Goal: Obtain resource: Obtain resource

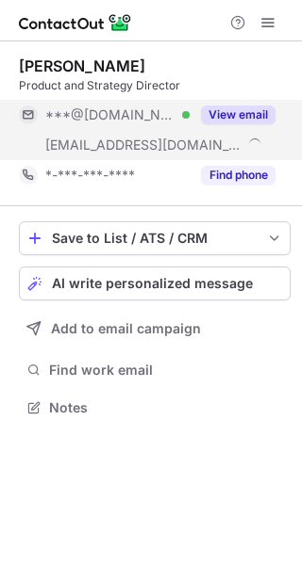
scroll to position [395, 302]
click at [256, 123] on button "View email" at bounding box center [238, 115] width 74 height 19
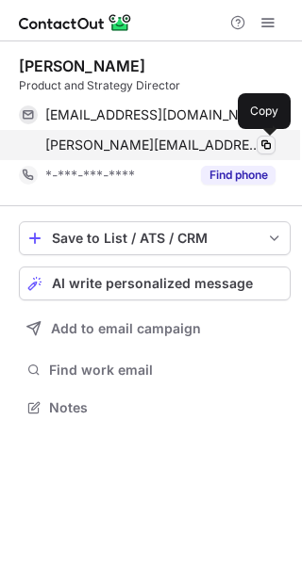
click at [266, 143] on span at bounding box center [265, 145] width 15 height 15
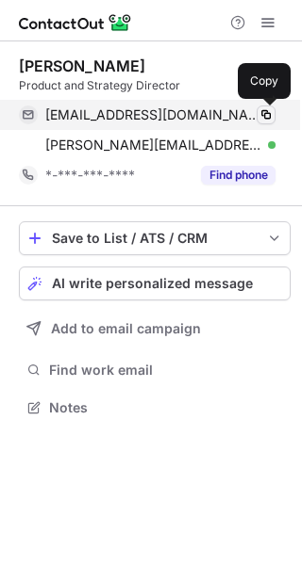
click at [268, 116] on span at bounding box center [265, 114] width 15 height 15
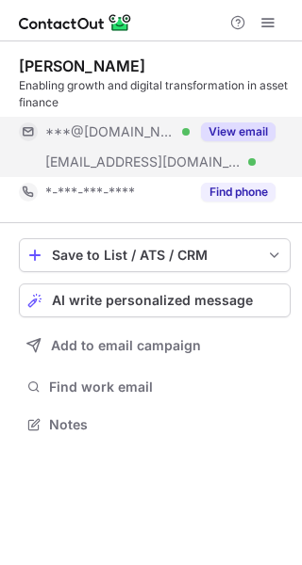
scroll to position [412, 302]
click at [220, 136] on button "View email" at bounding box center [238, 131] width 74 height 19
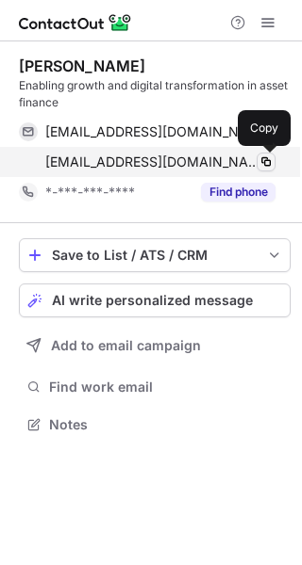
click at [266, 160] on span at bounding box center [265, 162] width 15 height 15
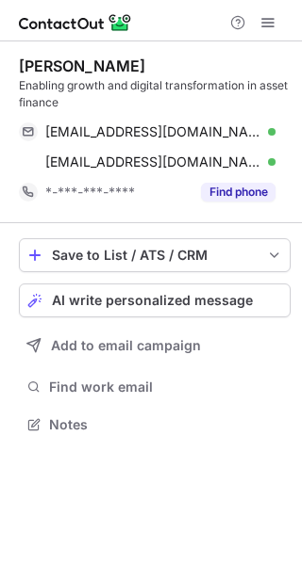
scroll to position [412, 302]
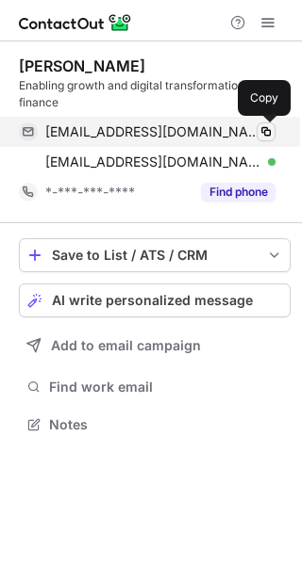
click at [267, 133] on span at bounding box center [265, 131] width 15 height 15
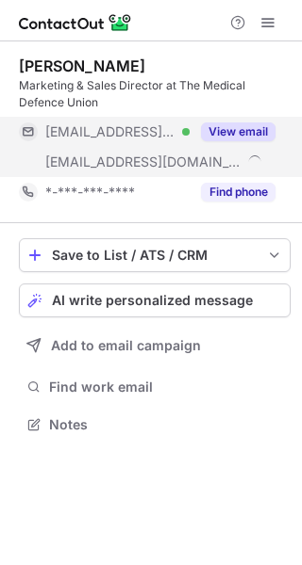
scroll to position [412, 302]
click at [252, 122] on button "View email" at bounding box center [238, 131] width 74 height 19
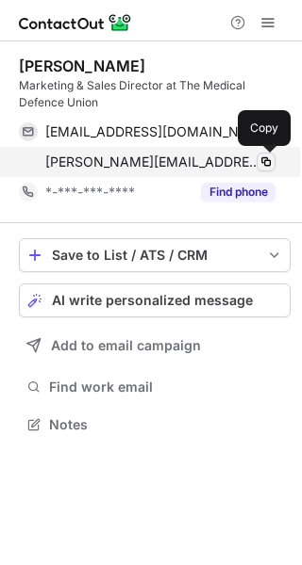
click at [268, 164] on span at bounding box center [265, 162] width 15 height 15
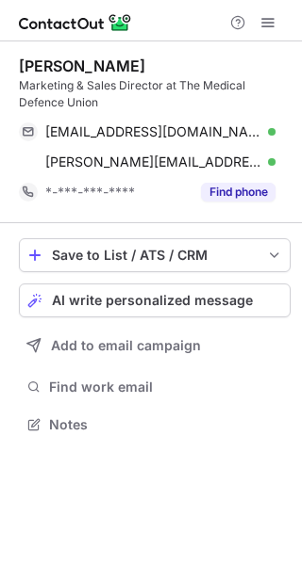
scroll to position [412, 302]
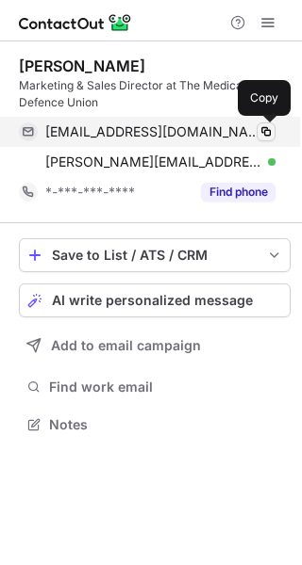
click at [269, 131] on span at bounding box center [265, 131] width 15 height 15
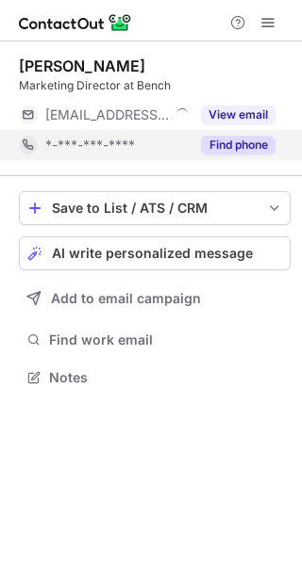
scroll to position [365, 302]
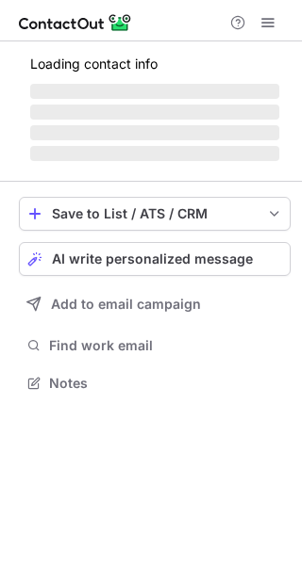
scroll to position [365, 302]
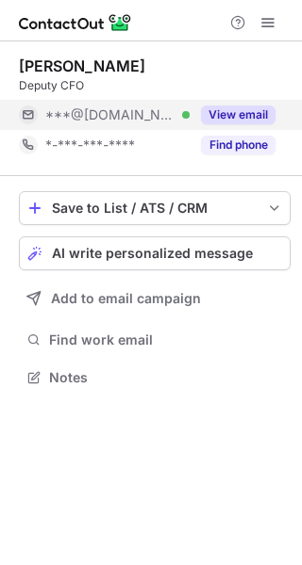
click at [232, 109] on button "View email" at bounding box center [238, 115] width 74 height 19
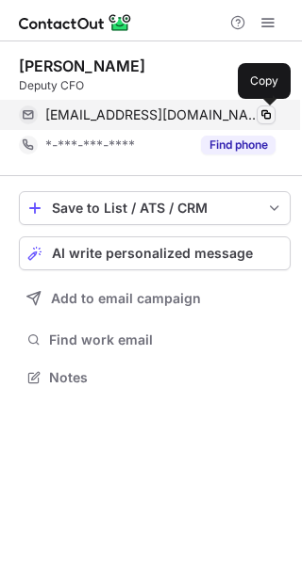
click at [265, 115] on span at bounding box center [265, 114] width 15 height 15
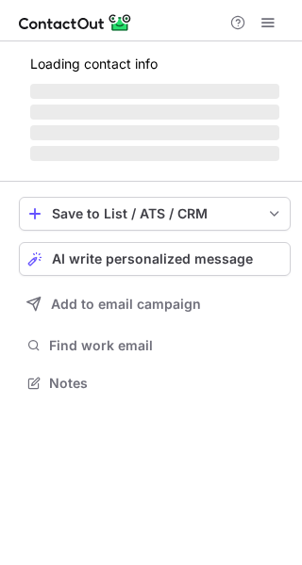
scroll to position [382, 302]
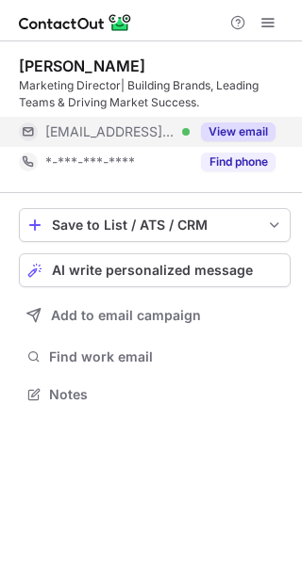
click at [254, 138] on button "View email" at bounding box center [238, 131] width 74 height 19
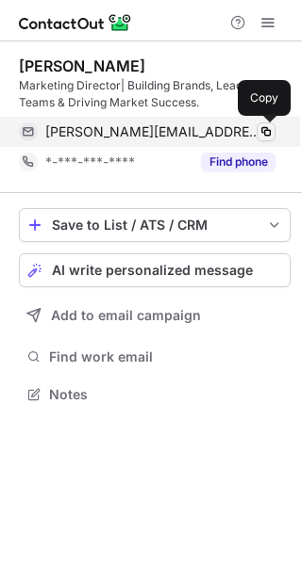
click at [266, 130] on span at bounding box center [265, 131] width 15 height 15
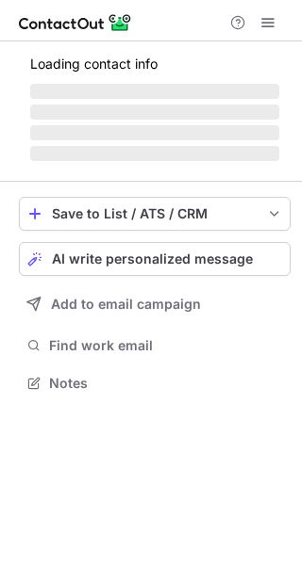
scroll to position [382, 302]
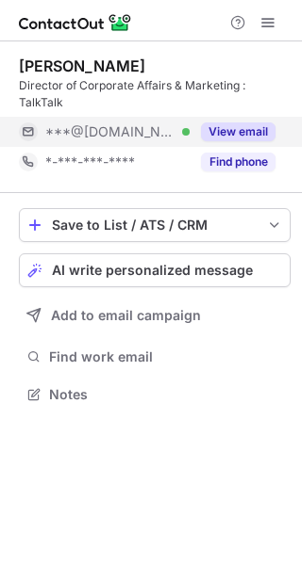
click at [241, 124] on button "View email" at bounding box center [238, 131] width 74 height 19
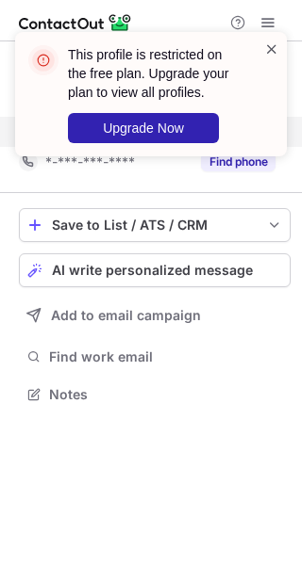
click at [271, 47] on span at bounding box center [271, 49] width 15 height 19
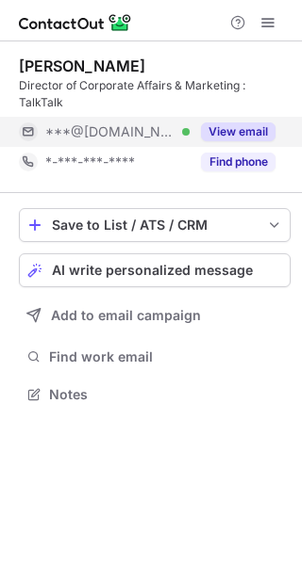
click at [263, 20] on div "This profile is restricted on the free plan. Upgrade your plan to view all prof…" at bounding box center [151, 101] width 302 height 177
click at [263, 20] on span at bounding box center [267, 22] width 15 height 15
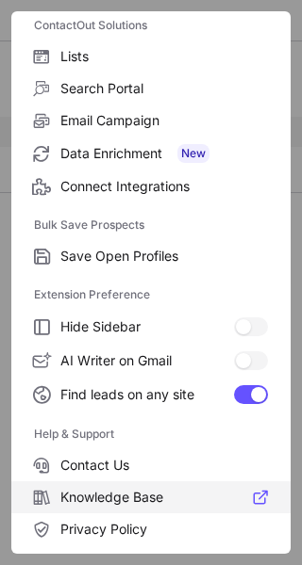
scroll to position [220, 0]
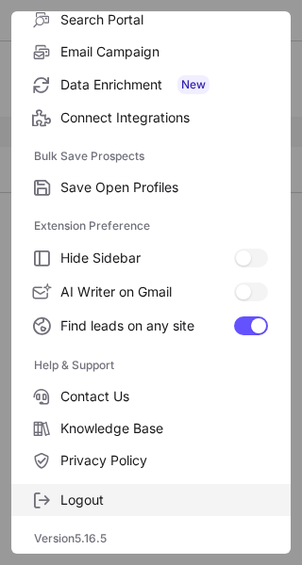
click at [152, 514] on label "Logout" at bounding box center [150, 500] width 279 height 32
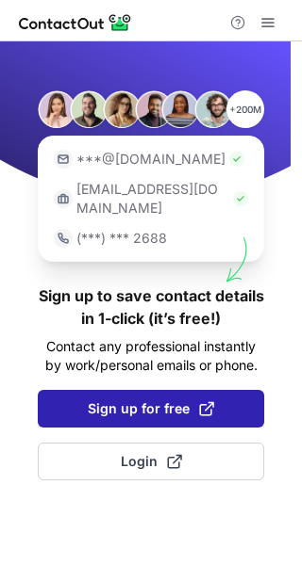
click at [158, 400] on span "Sign up for free" at bounding box center [151, 409] width 126 height 19
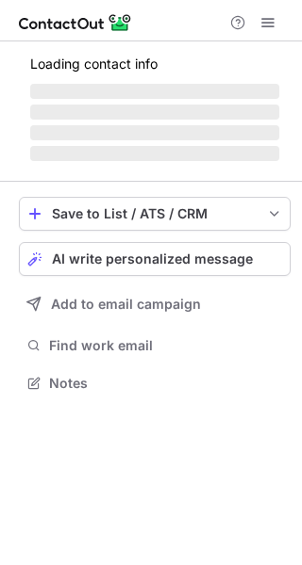
scroll to position [382, 302]
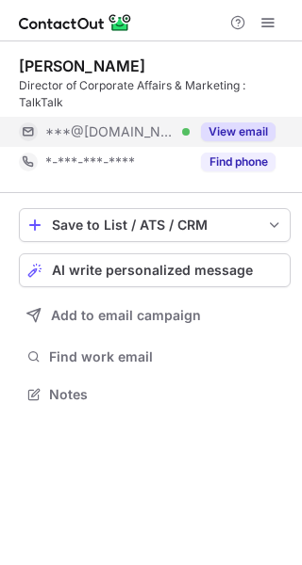
click at [253, 124] on button "View email" at bounding box center [238, 131] width 74 height 19
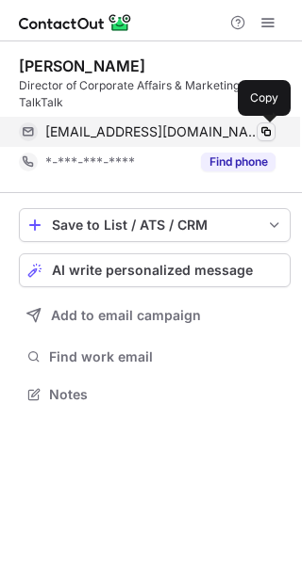
click at [267, 124] on span at bounding box center [265, 131] width 15 height 15
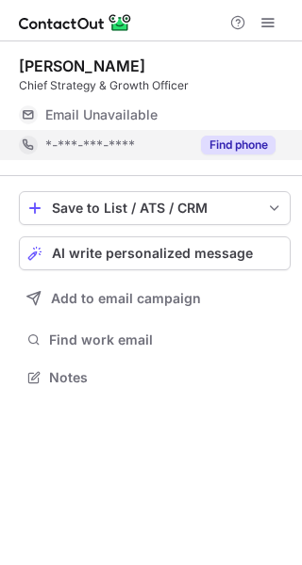
scroll to position [365, 302]
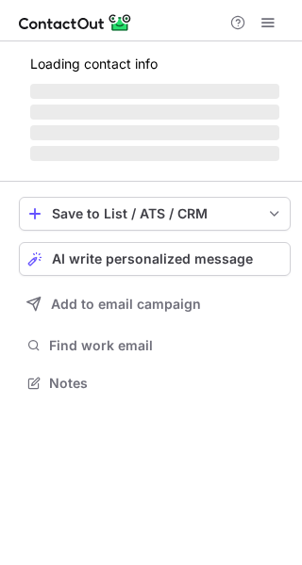
scroll to position [412, 302]
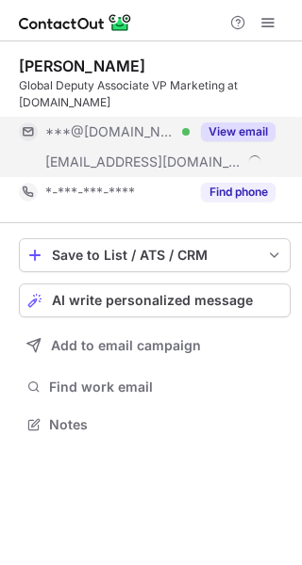
click at [248, 128] on button "View email" at bounding box center [238, 131] width 74 height 19
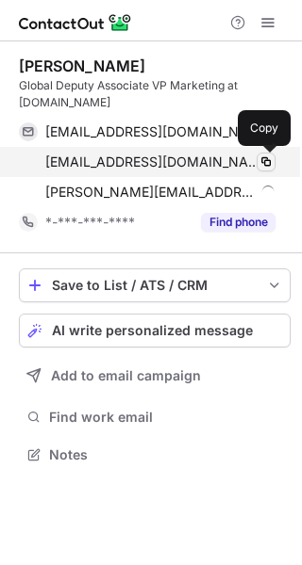
click at [264, 157] on span at bounding box center [265, 162] width 15 height 15
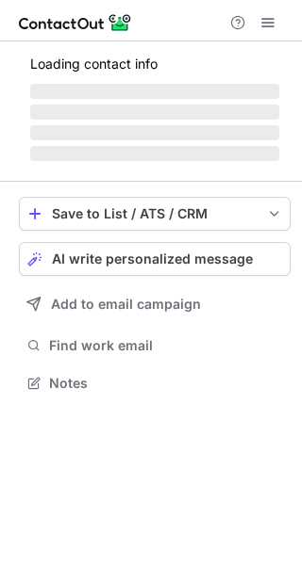
scroll to position [412, 302]
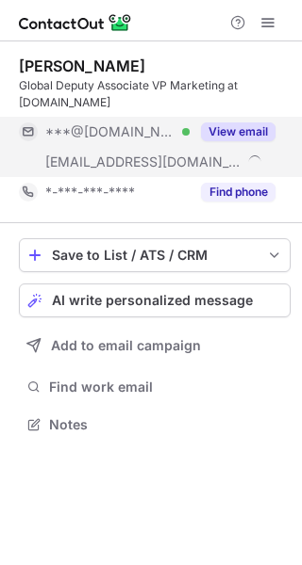
click at [261, 128] on button "View email" at bounding box center [238, 131] width 74 height 19
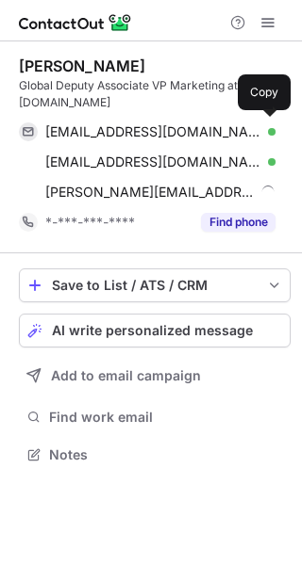
scroll to position [442, 302]
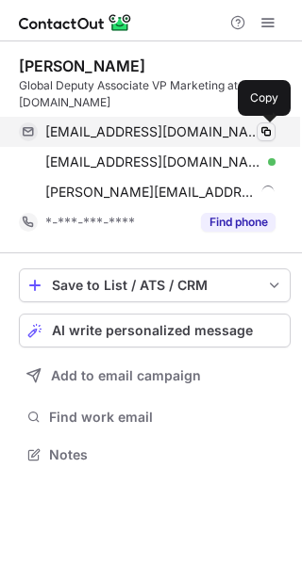
click at [269, 134] on span at bounding box center [265, 131] width 15 height 15
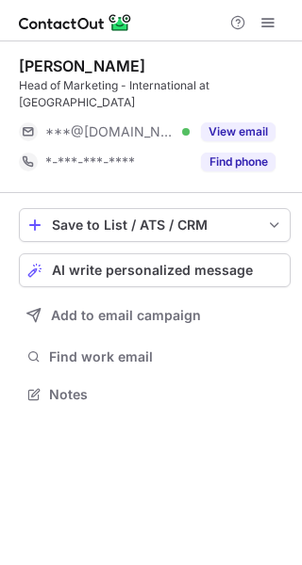
scroll to position [365, 302]
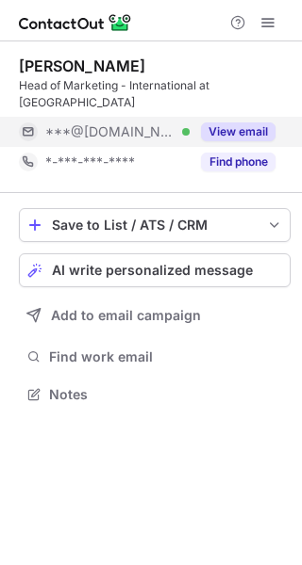
click at [247, 122] on button "View email" at bounding box center [238, 131] width 74 height 19
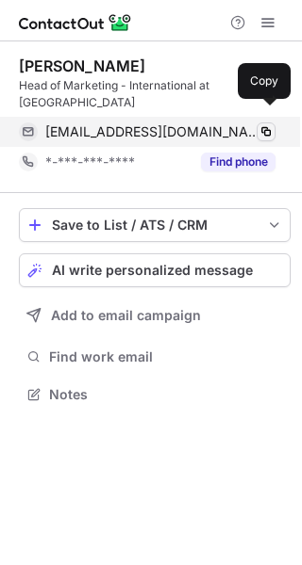
click at [268, 124] on span at bounding box center [265, 131] width 15 height 15
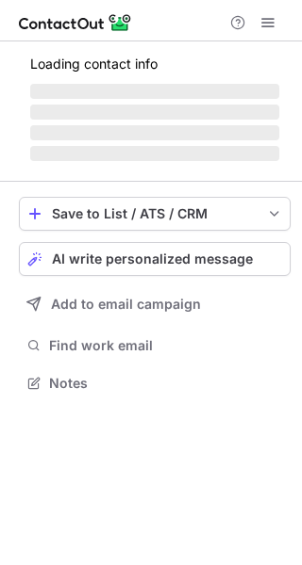
scroll to position [382, 302]
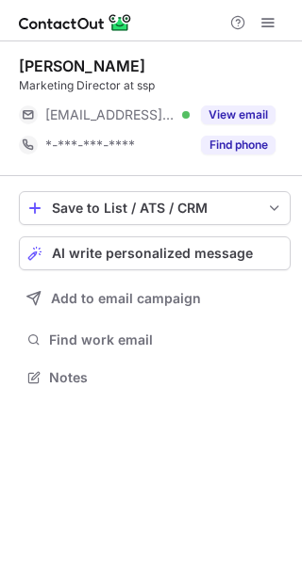
scroll to position [365, 302]
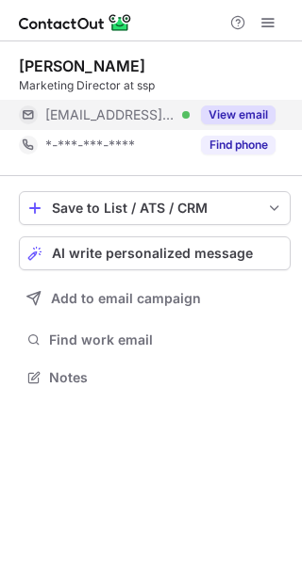
click at [252, 120] on button "View email" at bounding box center [238, 115] width 74 height 19
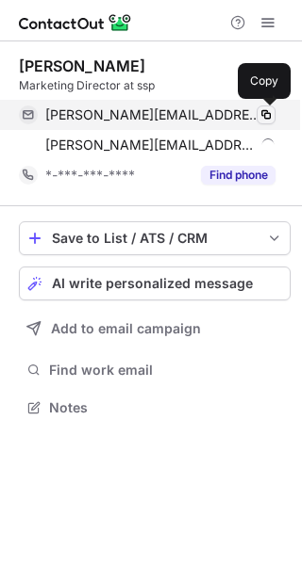
scroll to position [395, 302]
click at [269, 114] on span at bounding box center [265, 114] width 15 height 15
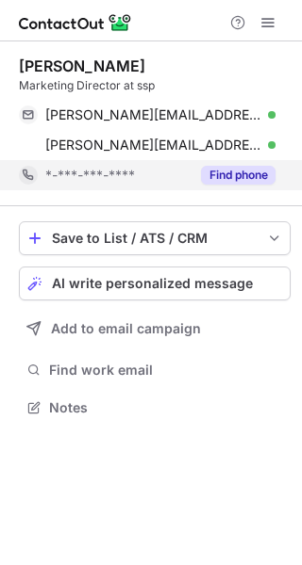
scroll to position [395, 302]
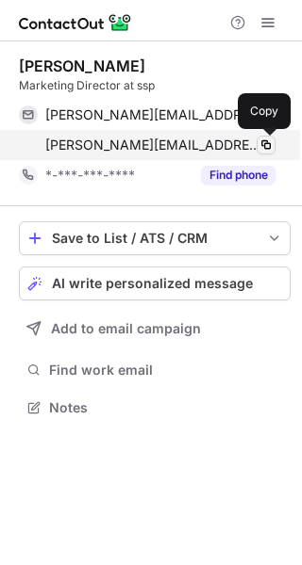
click at [269, 144] on span at bounding box center [265, 145] width 15 height 15
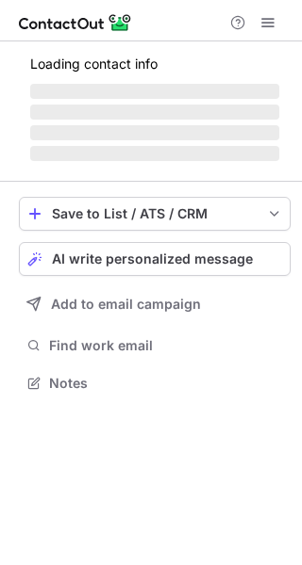
scroll to position [365, 302]
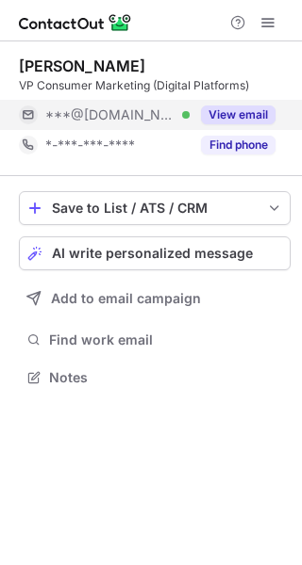
click at [246, 114] on button "View email" at bounding box center [238, 115] width 74 height 19
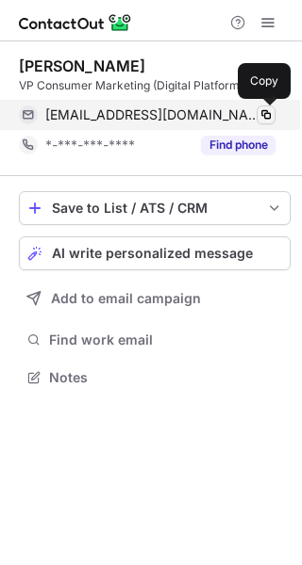
click at [268, 115] on span at bounding box center [265, 114] width 15 height 15
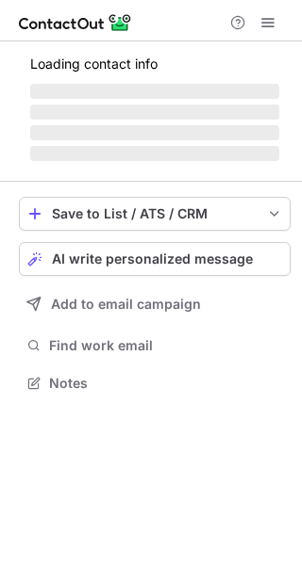
scroll to position [365, 302]
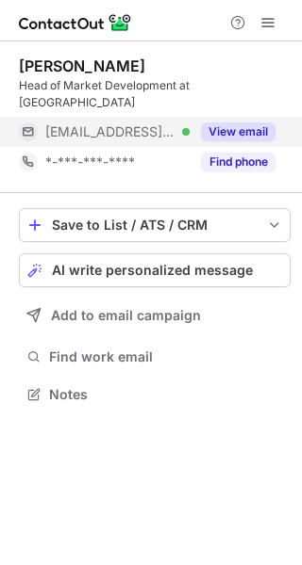
click at [233, 122] on button "View email" at bounding box center [238, 131] width 74 height 19
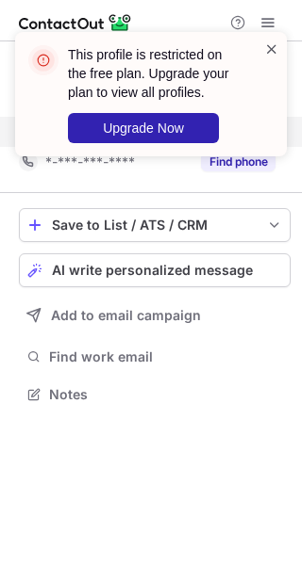
click at [273, 48] on span at bounding box center [271, 49] width 15 height 19
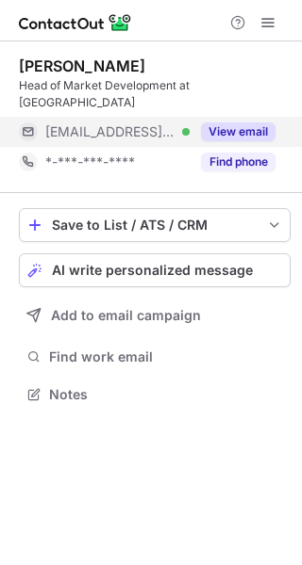
click at [264, 19] on div "This profile is restricted on the free plan. Upgrade your plan to view all prof…" at bounding box center [151, 101] width 302 height 177
click at [264, 19] on span at bounding box center [267, 22] width 15 height 15
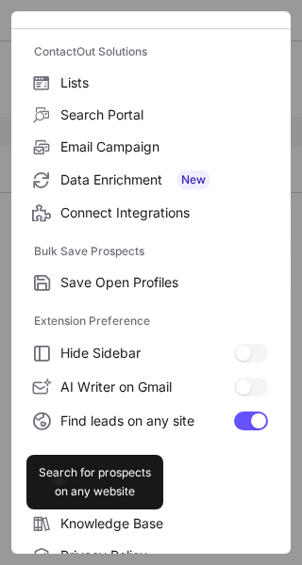
scroll to position [220, 0]
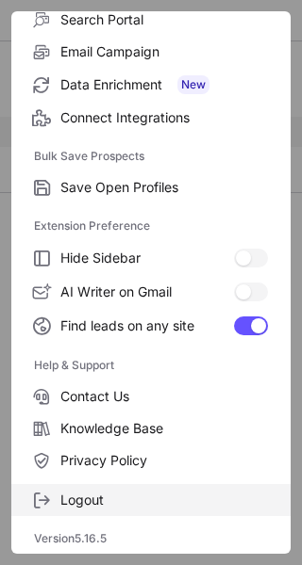
click at [127, 513] on label "Logout" at bounding box center [150, 500] width 279 height 32
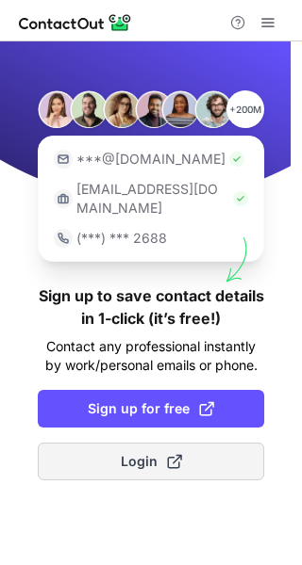
click at [140, 452] on span "Login" at bounding box center [151, 461] width 61 height 19
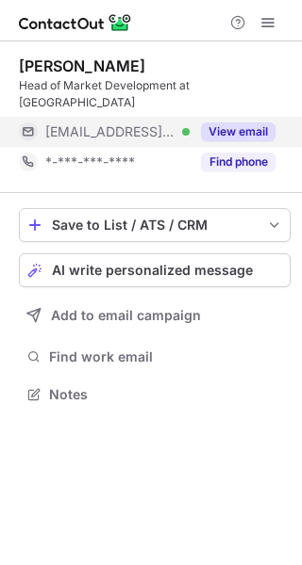
scroll to position [365, 302]
click at [233, 122] on button "View email" at bounding box center [238, 131] width 74 height 19
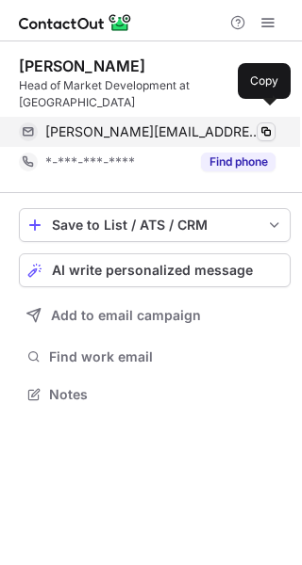
click at [269, 124] on span at bounding box center [265, 131] width 15 height 15
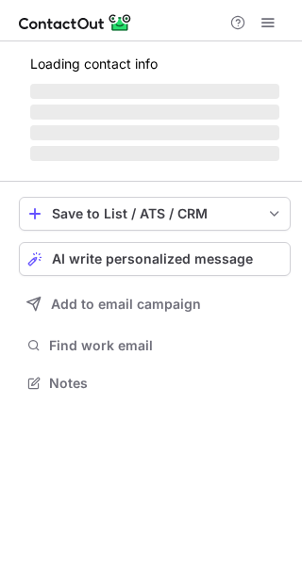
scroll to position [365, 302]
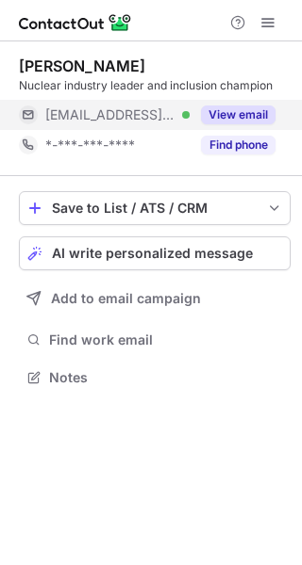
click at [239, 116] on button "View email" at bounding box center [238, 115] width 74 height 19
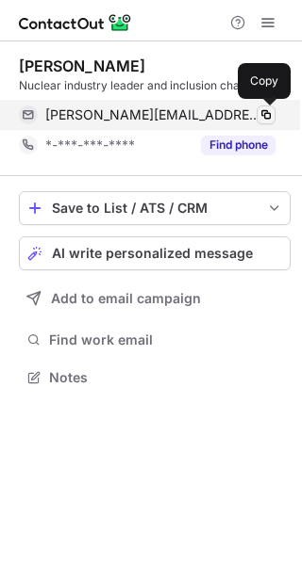
click at [265, 115] on span at bounding box center [265, 114] width 15 height 15
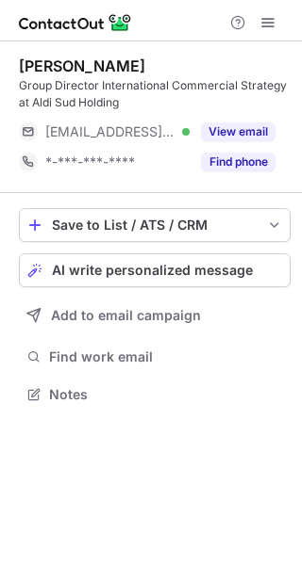
scroll to position [382, 302]
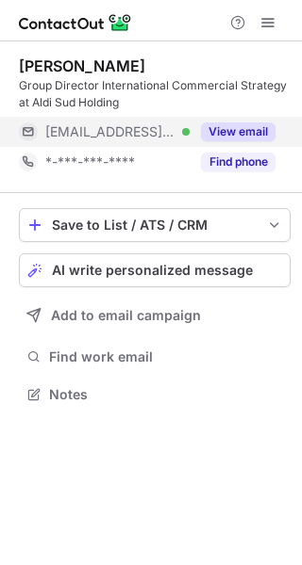
click at [240, 125] on button "View email" at bounding box center [238, 131] width 74 height 19
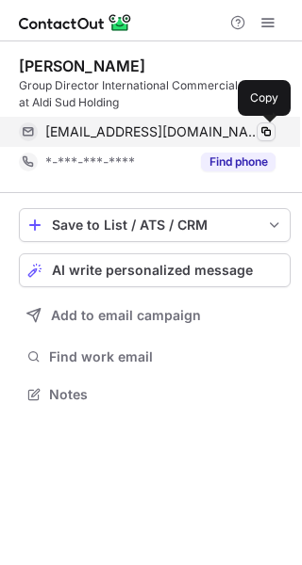
click at [269, 135] on span at bounding box center [265, 131] width 15 height 15
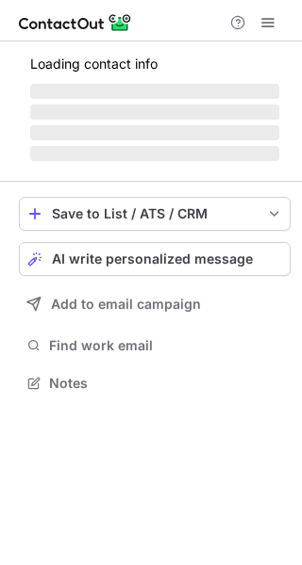
scroll to position [425, 302]
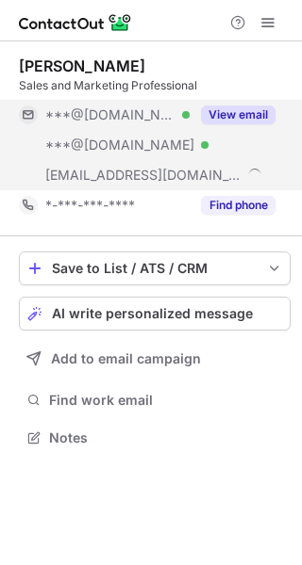
click at [239, 119] on button "View email" at bounding box center [238, 115] width 74 height 19
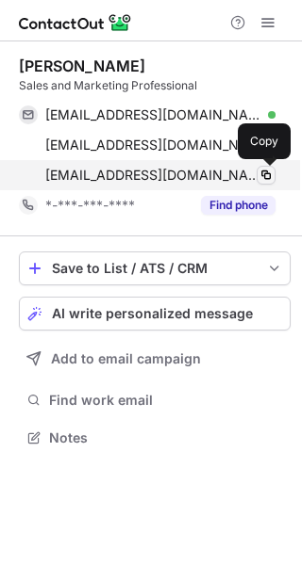
click at [265, 173] on span at bounding box center [265, 175] width 15 height 15
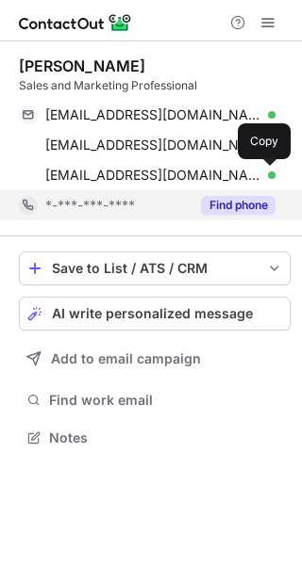
scroll to position [425, 302]
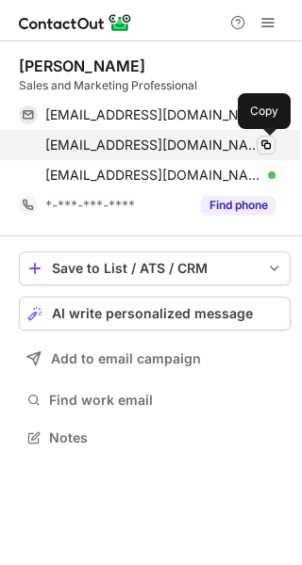
click at [267, 144] on span at bounding box center [265, 145] width 15 height 15
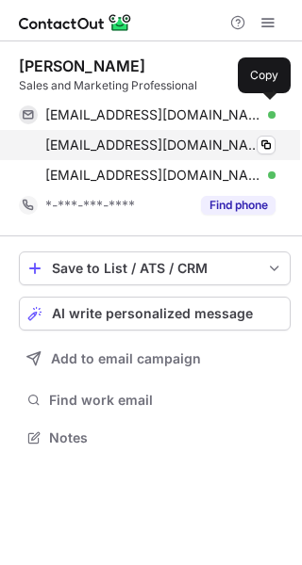
scroll to position [425, 302]
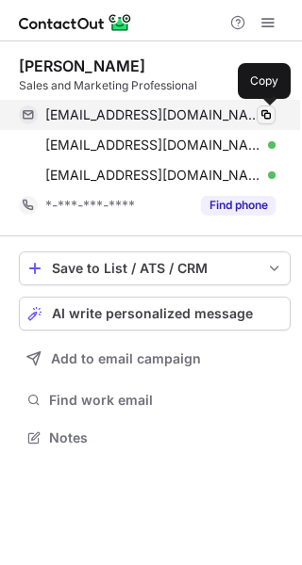
click at [264, 113] on span at bounding box center [265, 114] width 15 height 15
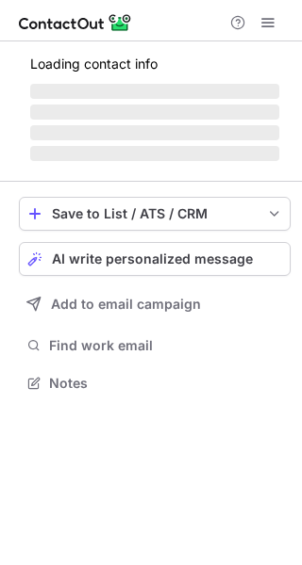
scroll to position [412, 302]
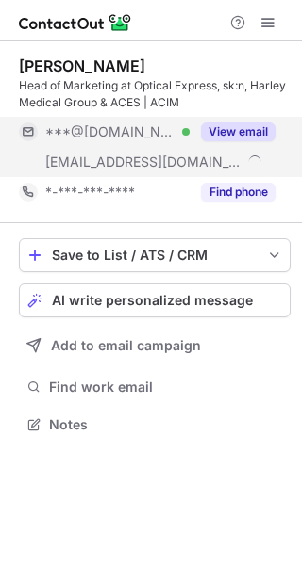
click at [255, 128] on button "View email" at bounding box center [238, 131] width 74 height 19
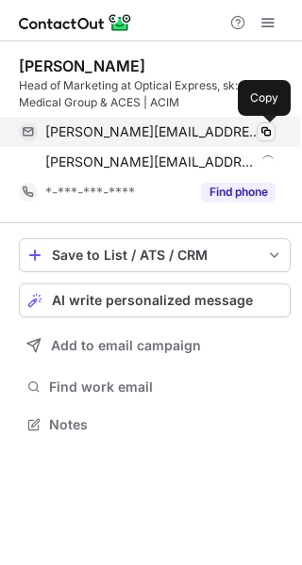
click at [267, 131] on span at bounding box center [265, 131] width 15 height 15
